Goal: Information Seeking & Learning: Learn about a topic

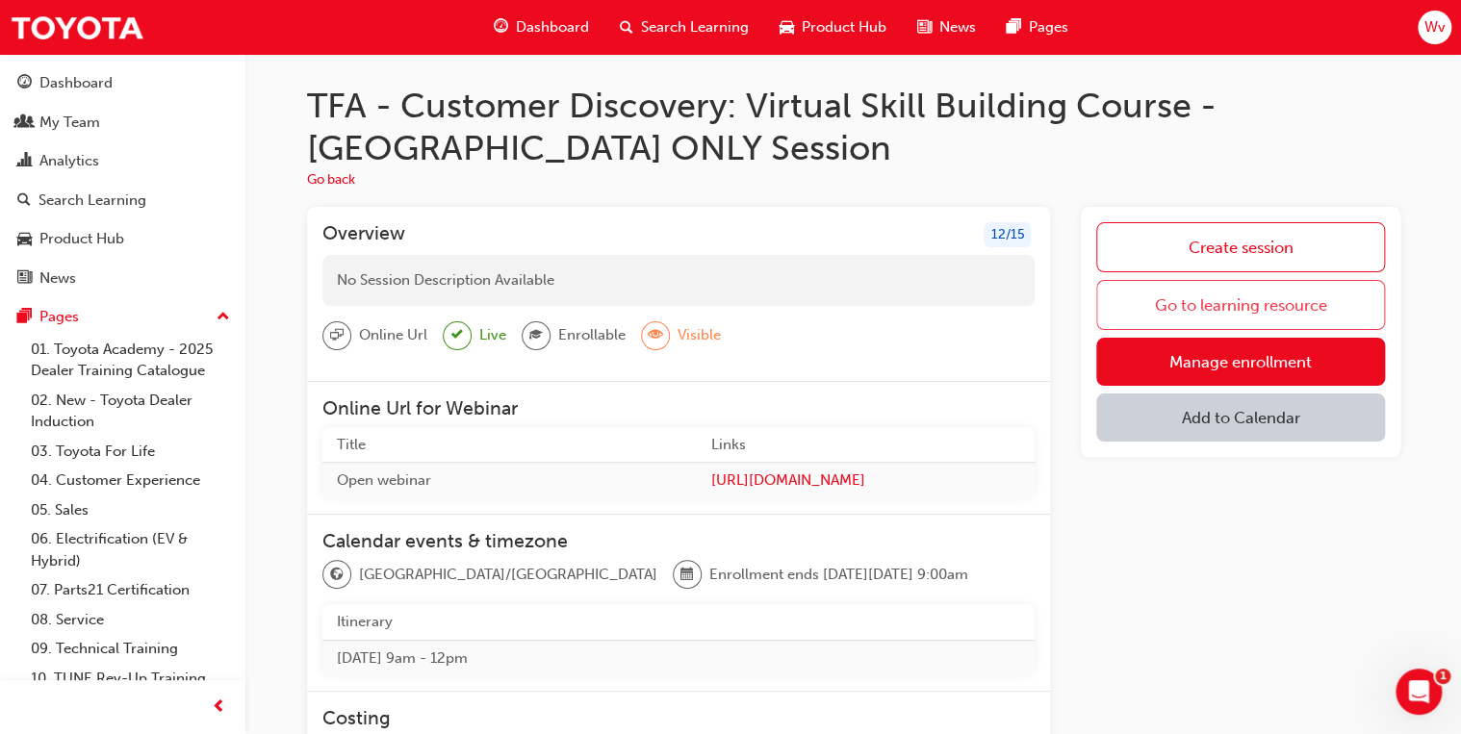
click at [1267, 300] on link "Go to learning resource" at bounding box center [1240, 305] width 288 height 50
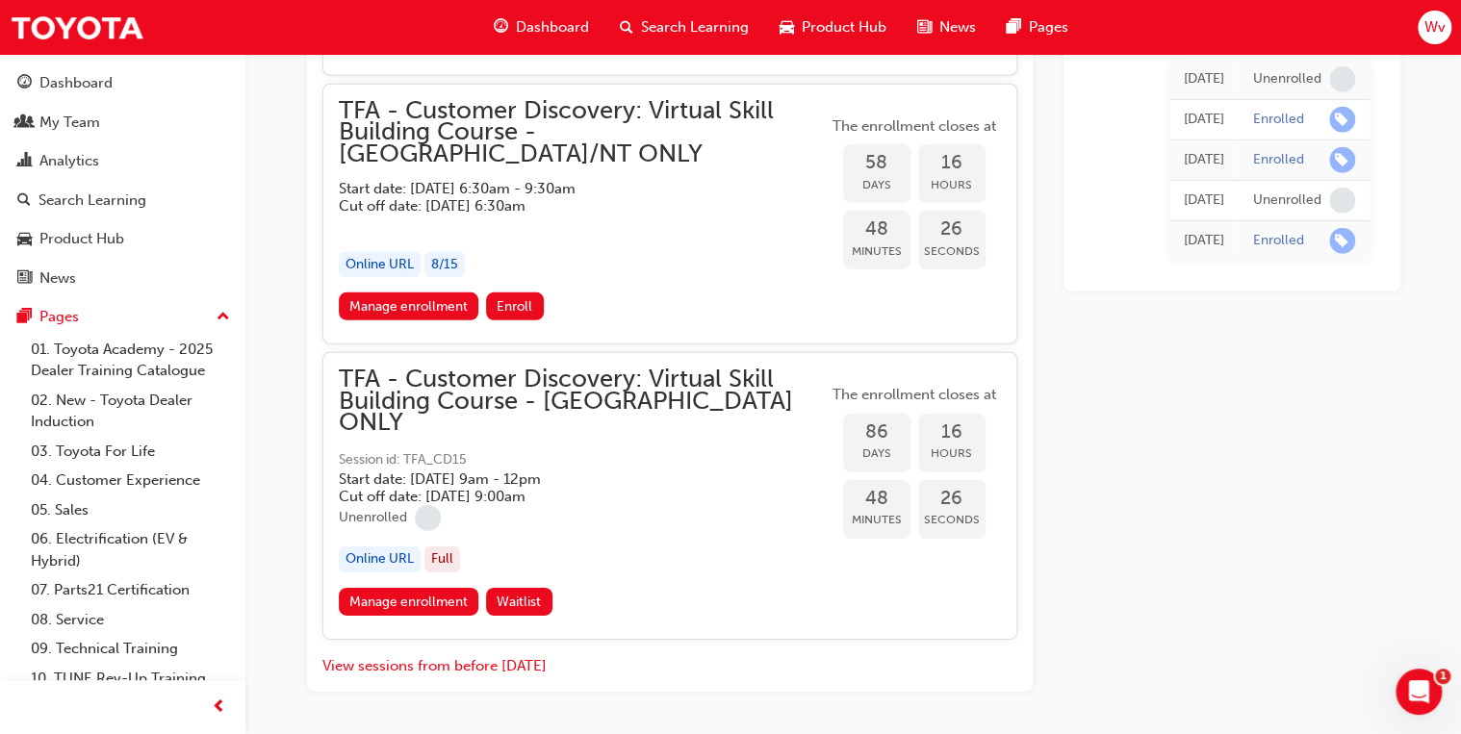
scroll to position [2767, 0]
click at [94, 373] on link "01. Toyota Academy - 2025 Dealer Training Catalogue" at bounding box center [130, 360] width 215 height 51
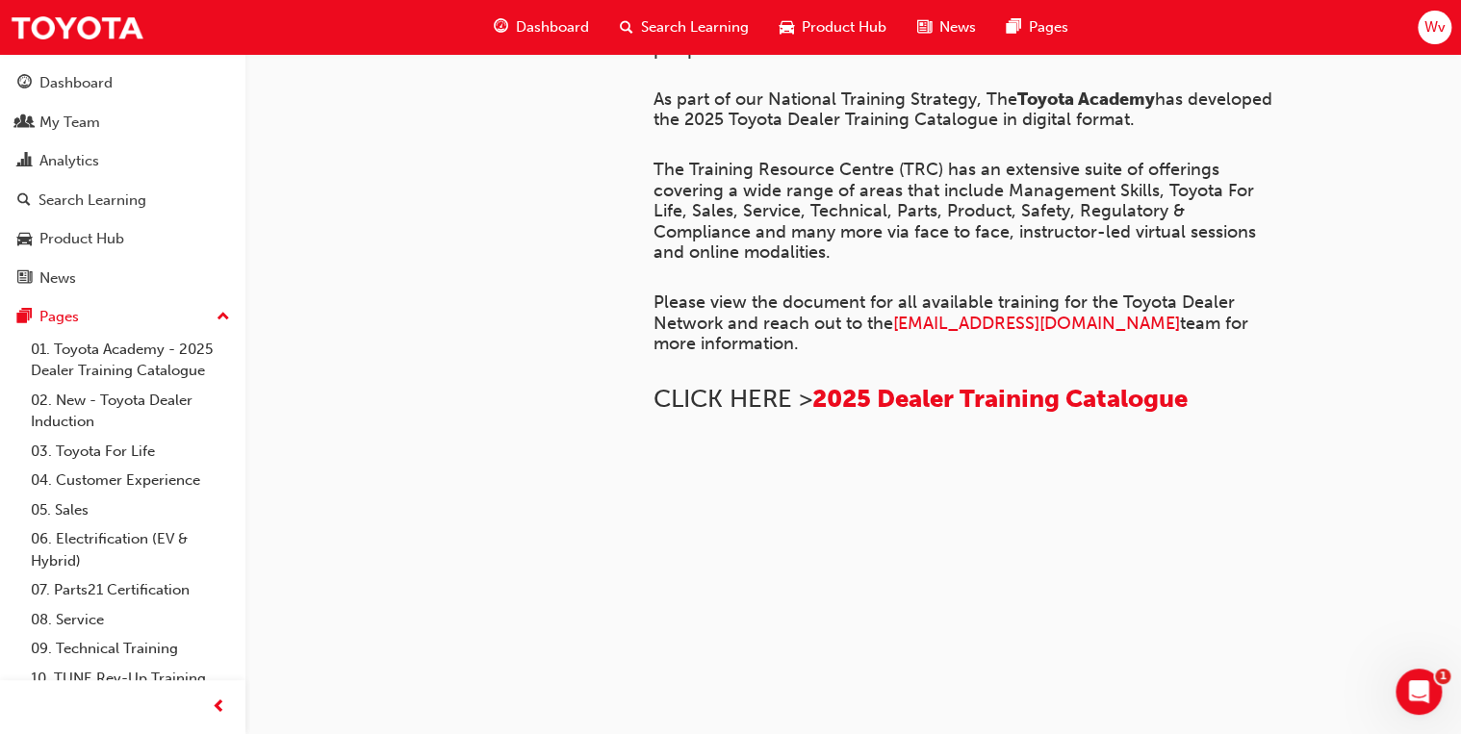
scroll to position [689, 0]
click at [871, 384] on span "2025 Dealer Training Catalogue" at bounding box center [999, 399] width 375 height 30
